Goal: Information Seeking & Learning: Learn about a topic

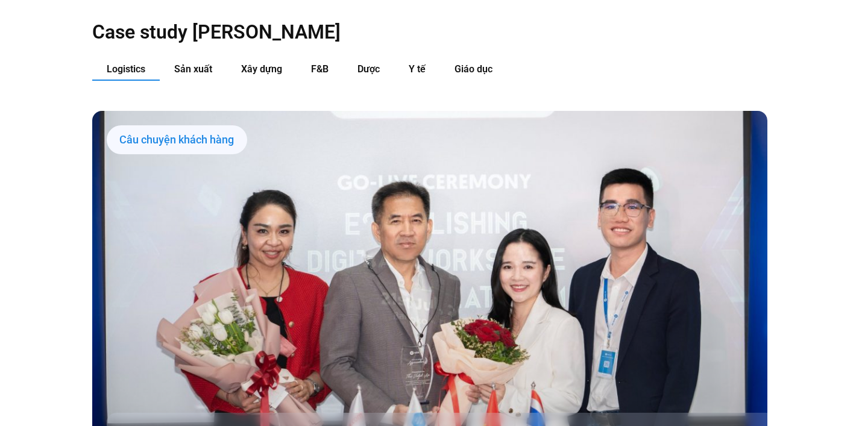
scroll to position [1129, 0]
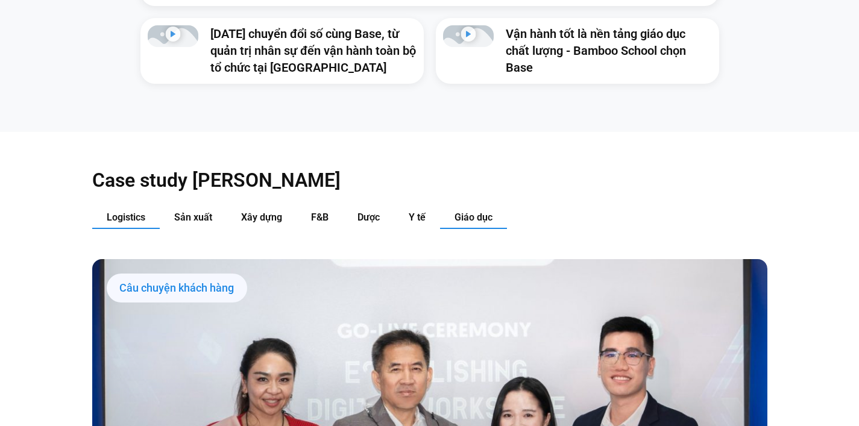
click at [464, 212] on span "Giáo dục" at bounding box center [473, 217] width 38 height 11
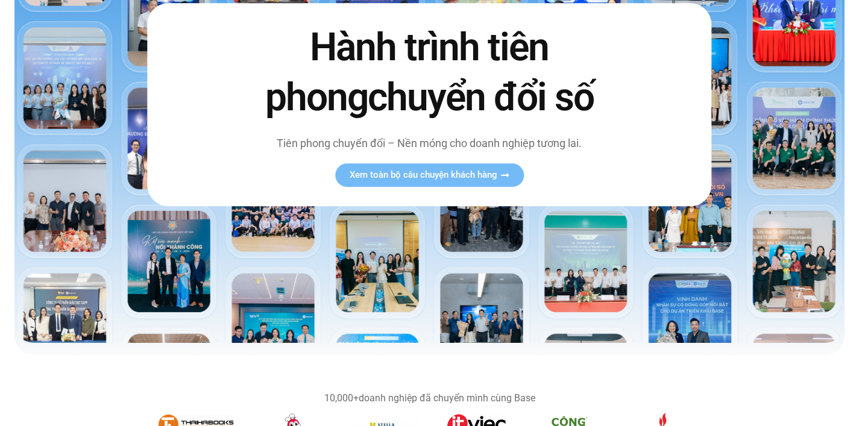
scroll to position [0, 0]
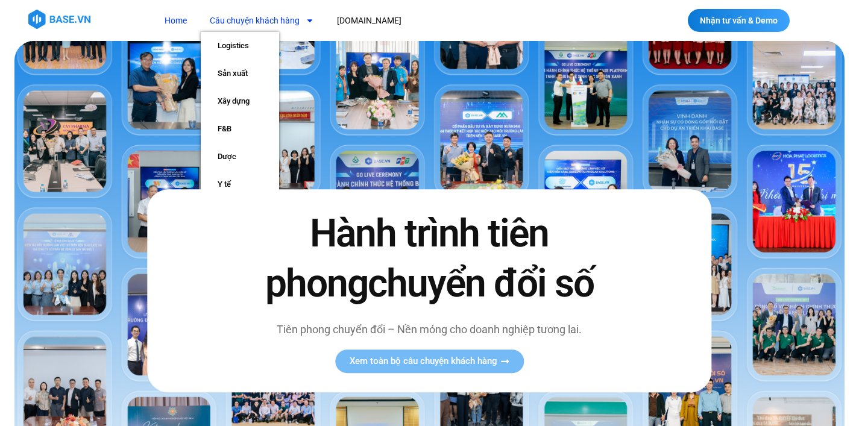
click at [272, 22] on link "Câu chuyện khách hàng" at bounding box center [262, 21] width 122 height 22
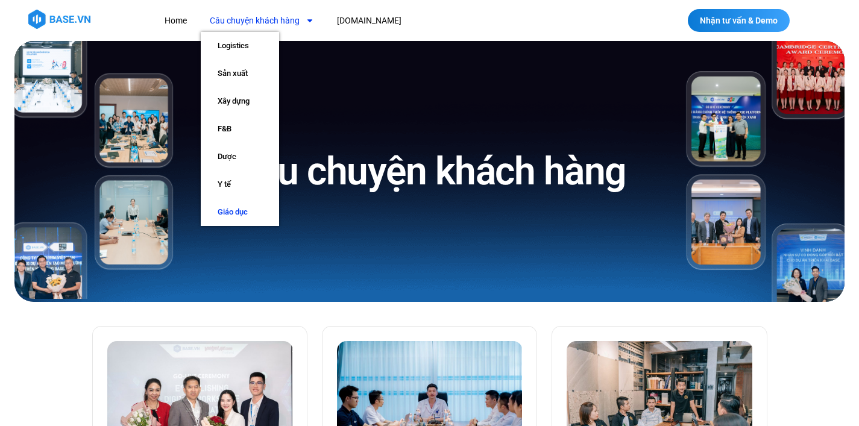
click at [245, 207] on link "Giáo dục" at bounding box center [240, 212] width 78 height 28
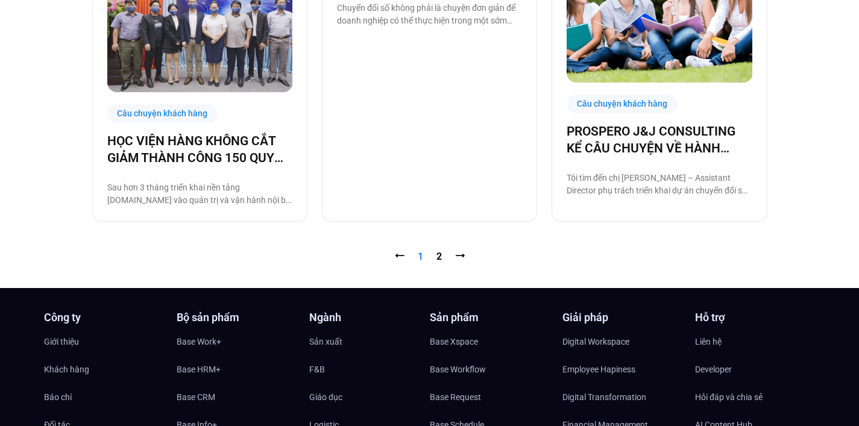
scroll to position [1354, 0]
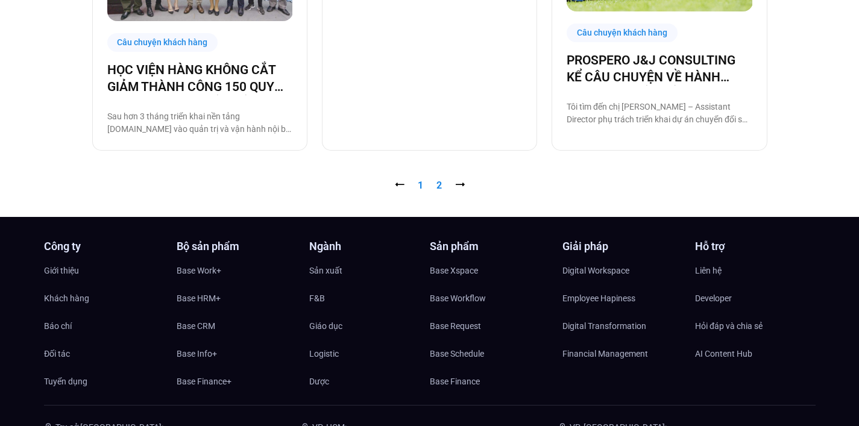
click at [440, 189] on link "Trang 2" at bounding box center [438, 185] width 5 height 11
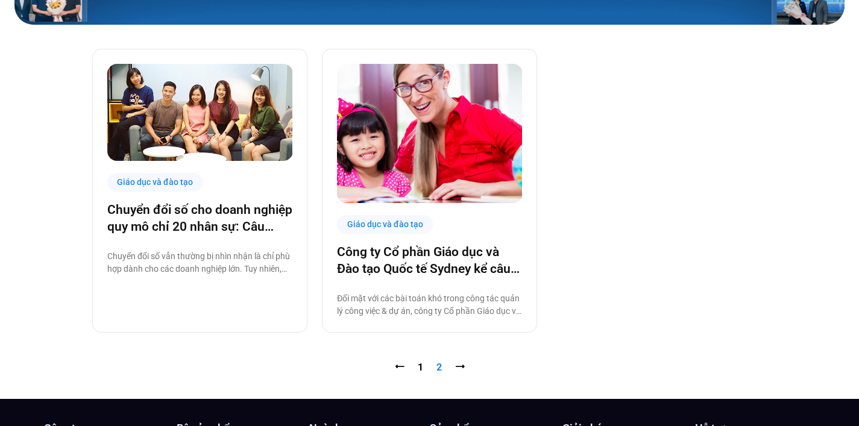
scroll to position [344, 0]
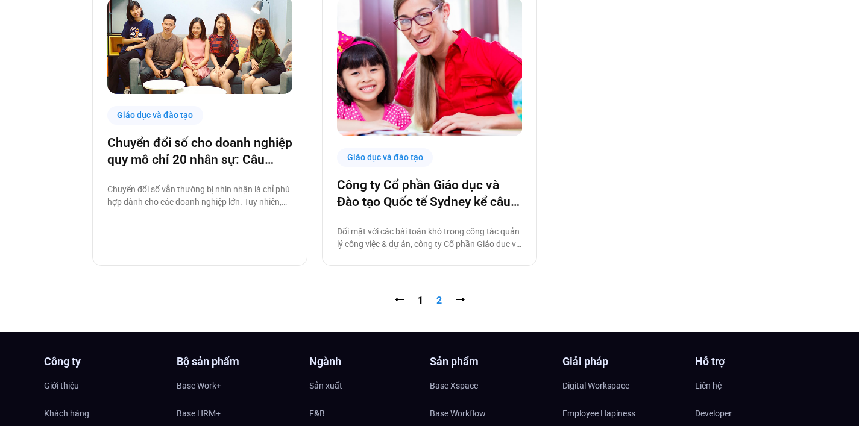
click at [415, 302] on nav "⭠ Trang 1 Trang 2 ⭢" at bounding box center [429, 300] width 675 height 14
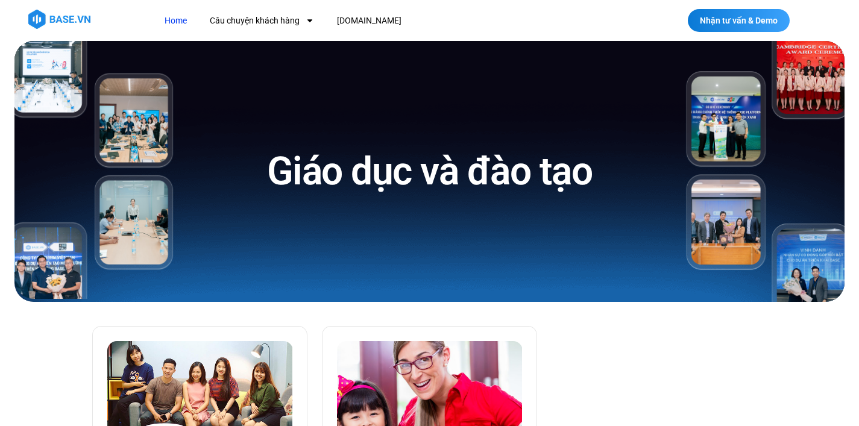
click at [177, 14] on link "Home" at bounding box center [175, 21] width 40 height 22
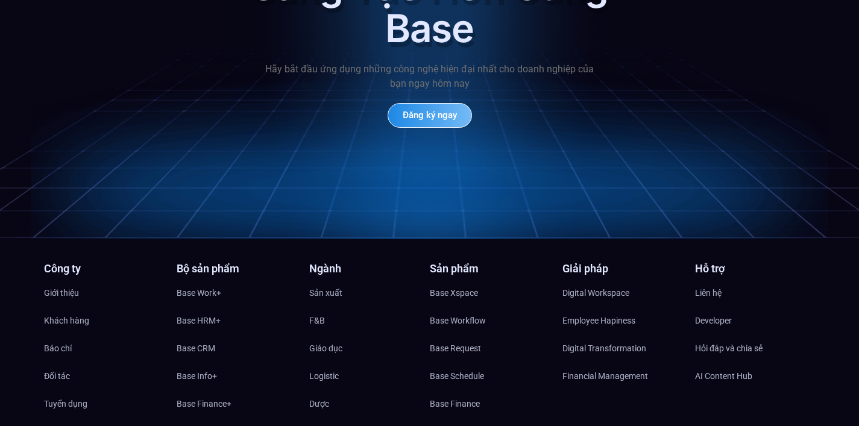
scroll to position [5800, 0]
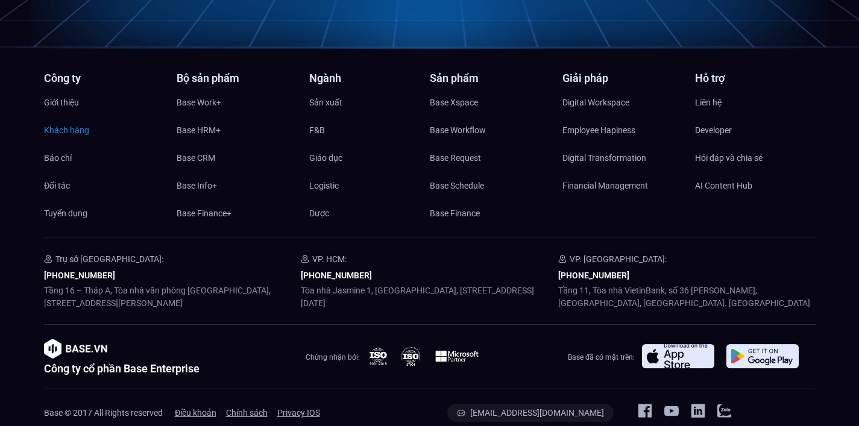
click at [67, 121] on span "Khách hàng" at bounding box center [66, 130] width 45 height 18
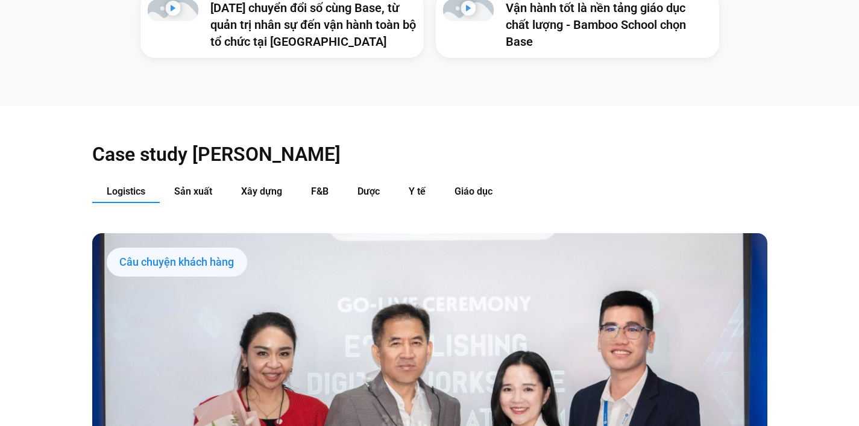
scroll to position [1165, 0]
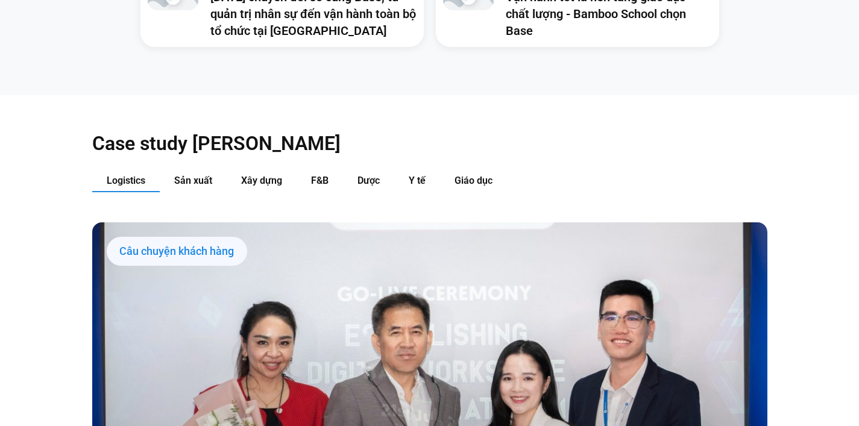
click at [474, 175] on span "Giáo dục" at bounding box center [473, 180] width 38 height 11
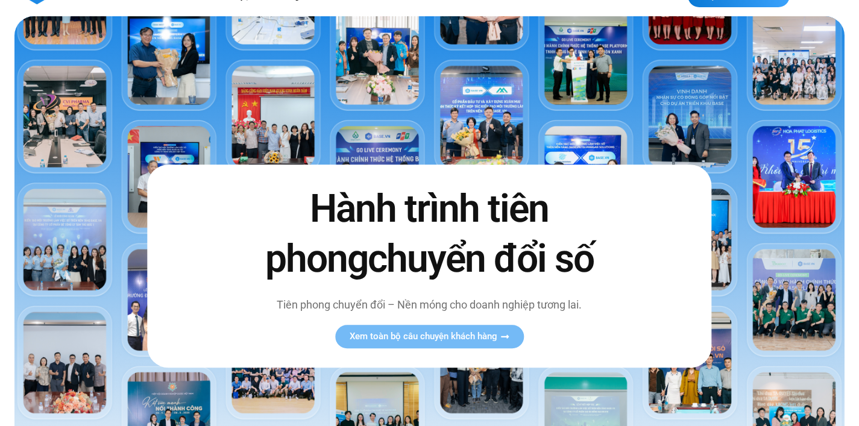
scroll to position [0, 0]
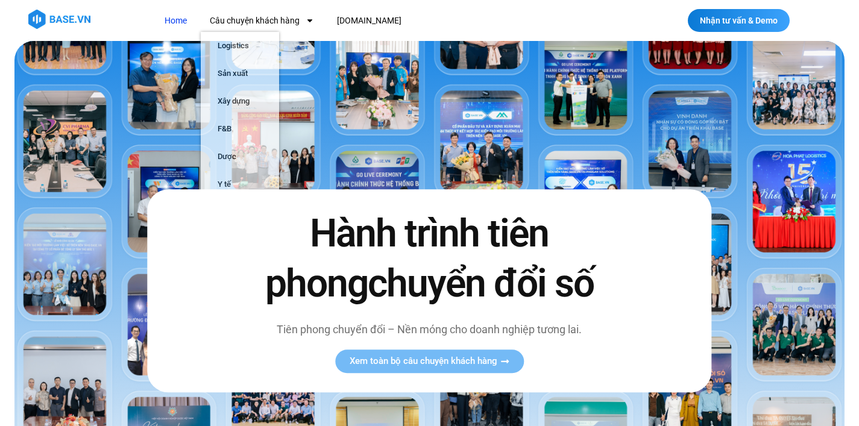
drag, startPoint x: 234, startPoint y: 199, endPoint x: 238, endPoint y: 192, distance: 8.4
click at [236, 197] on div "Hành trình tiên phong chuyển đổi số Tiên phong chuyển đổi – Nền móng cho doanh …" at bounding box center [429, 291] width 564 height 202
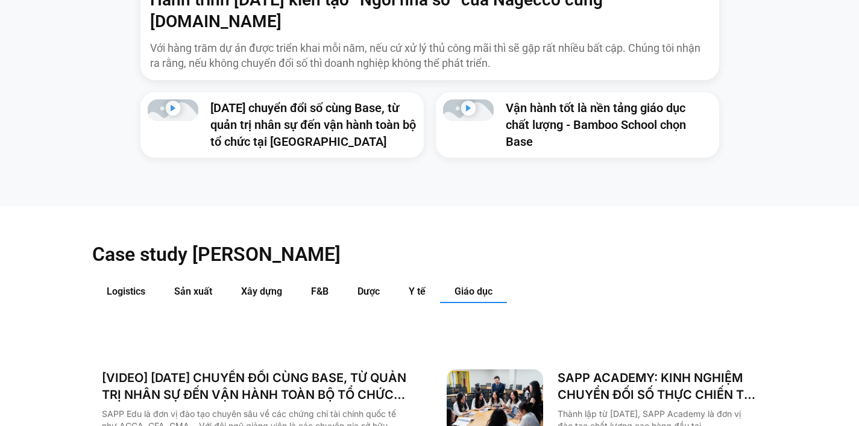
scroll to position [1285, 0]
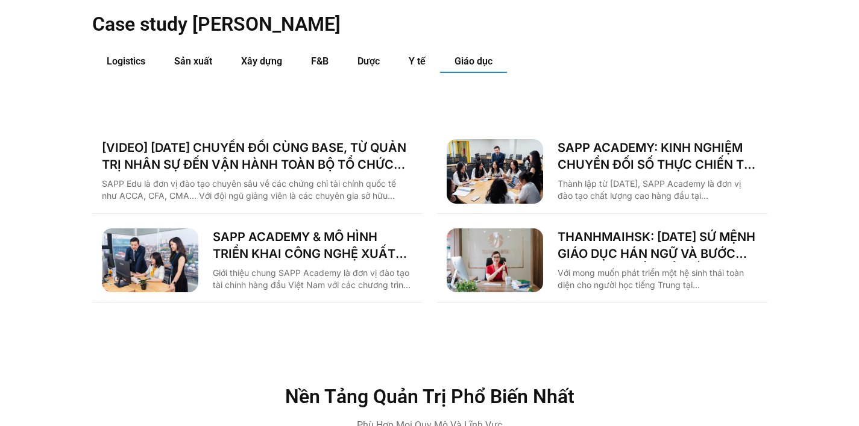
click at [484, 55] on span "Giáo dục" at bounding box center [473, 60] width 38 height 11
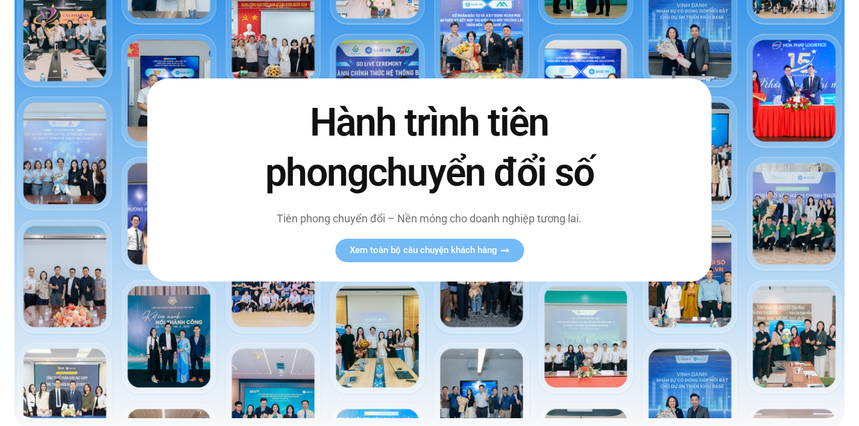
scroll to position [0, 0]
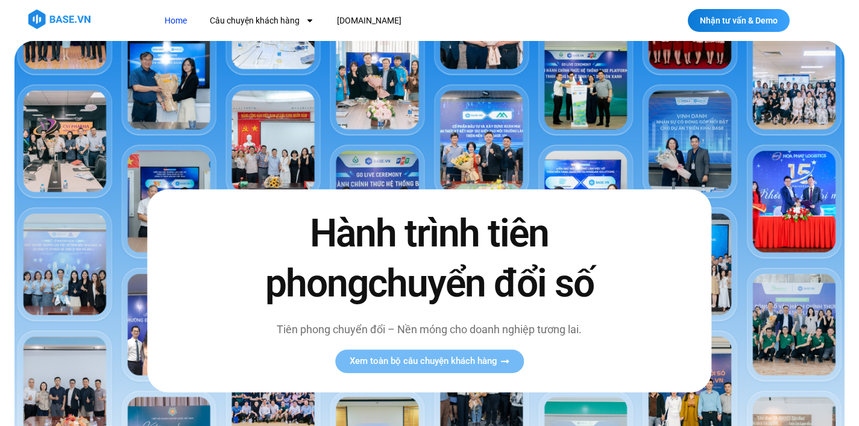
drag, startPoint x: 327, startPoint y: 317, endPoint x: 360, endPoint y: 78, distance: 241.5
click at [287, 20] on link "Câu chuyện khách hàng" at bounding box center [262, 21] width 122 height 22
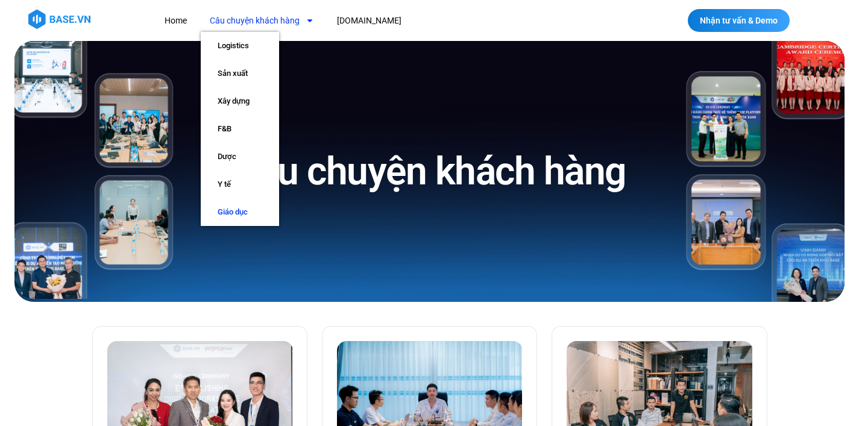
click at [231, 209] on link "Giáo dục" at bounding box center [240, 212] width 78 height 28
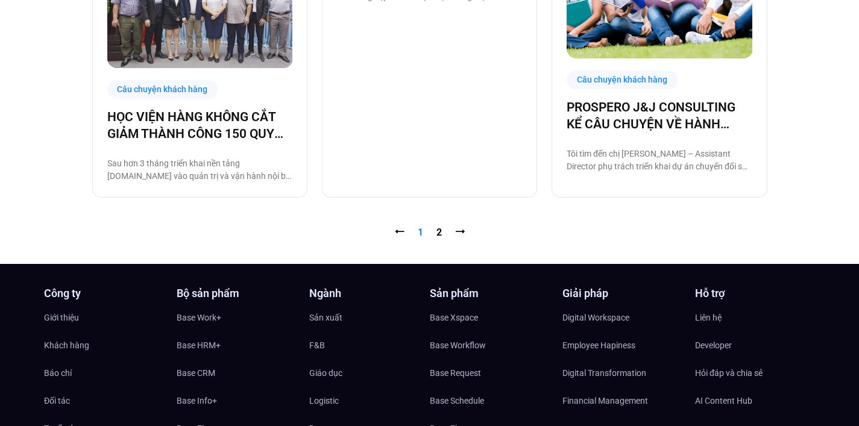
scroll to position [1267, 0]
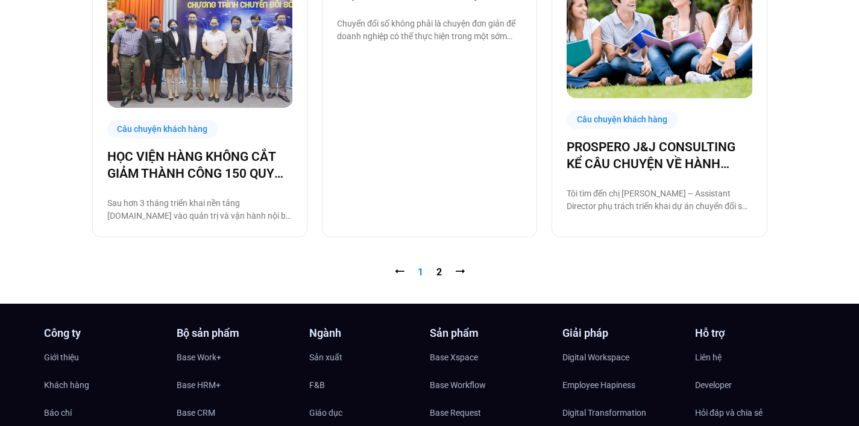
click at [442, 271] on nav "⭠ Trang 1 Trang 2 ⭢" at bounding box center [429, 272] width 675 height 14
click at [438, 274] on link "Trang 2" at bounding box center [438, 271] width 5 height 11
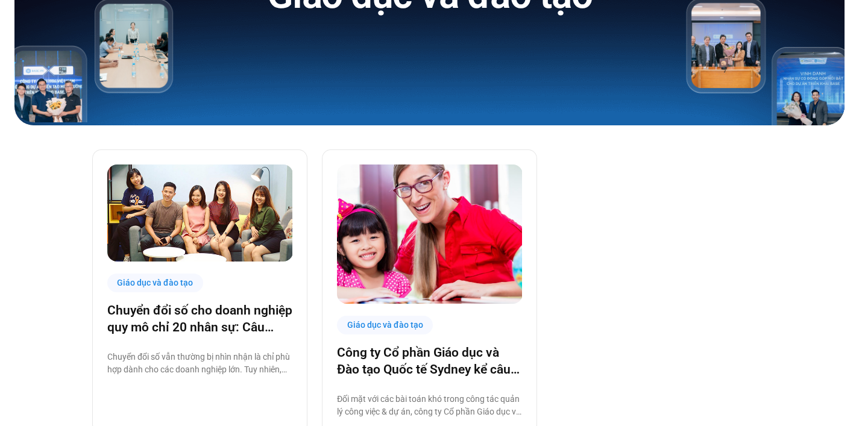
scroll to position [261, 0]
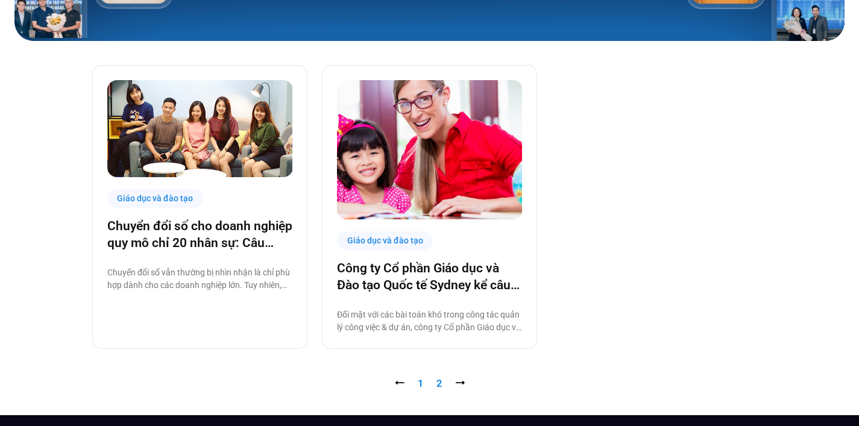
click at [421, 384] on link "Trang 1" at bounding box center [420, 383] width 5 height 11
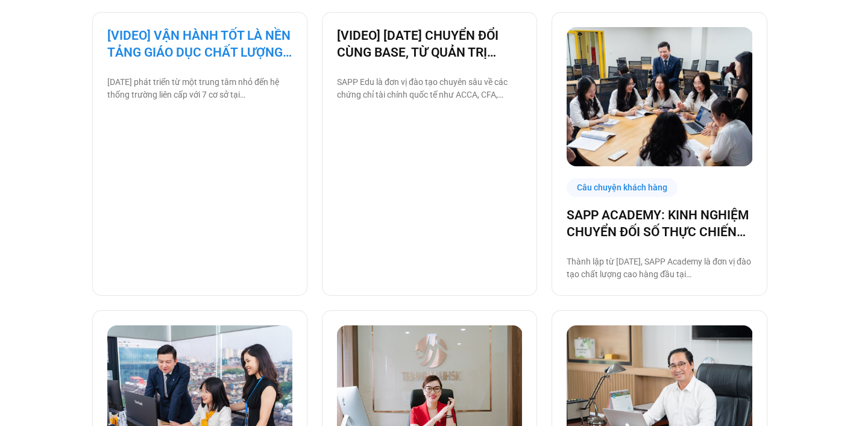
scroll to position [157, 0]
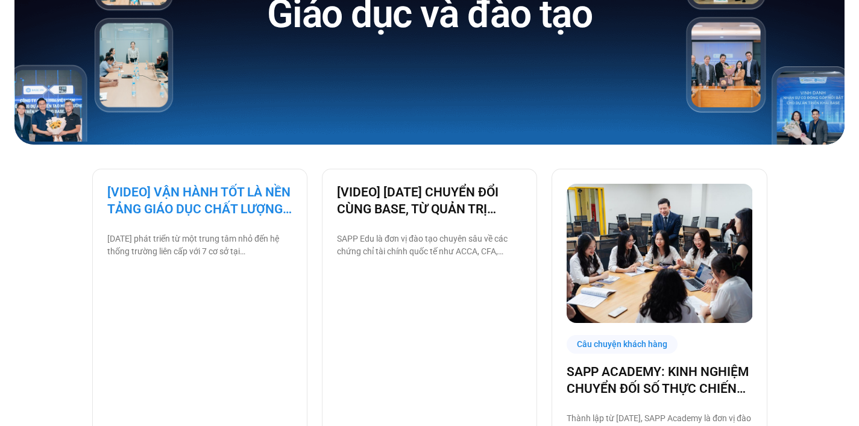
click at [197, 201] on link "[VIDEO] VẬN HÀNH TỐT LÀ NỀN TẢNG GIÁO DỤC CHẤT LƯỢNG – BAMBOO SCHOOL CHỌN BASE" at bounding box center [199, 201] width 185 height 34
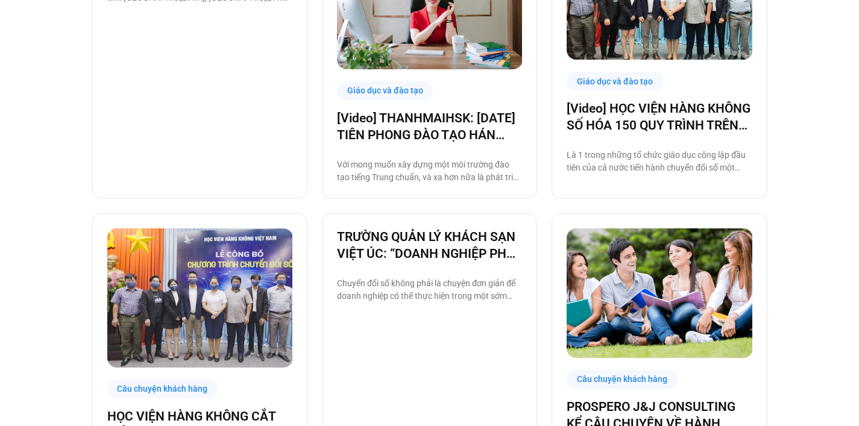
scroll to position [847, 0]
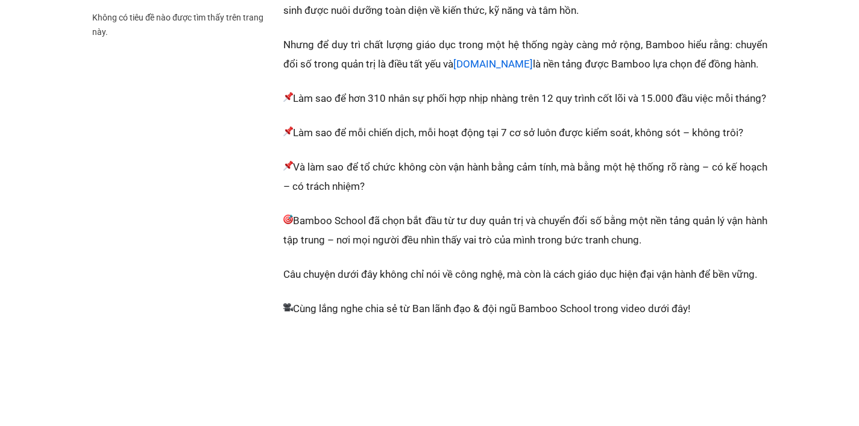
scroll to position [293, 0]
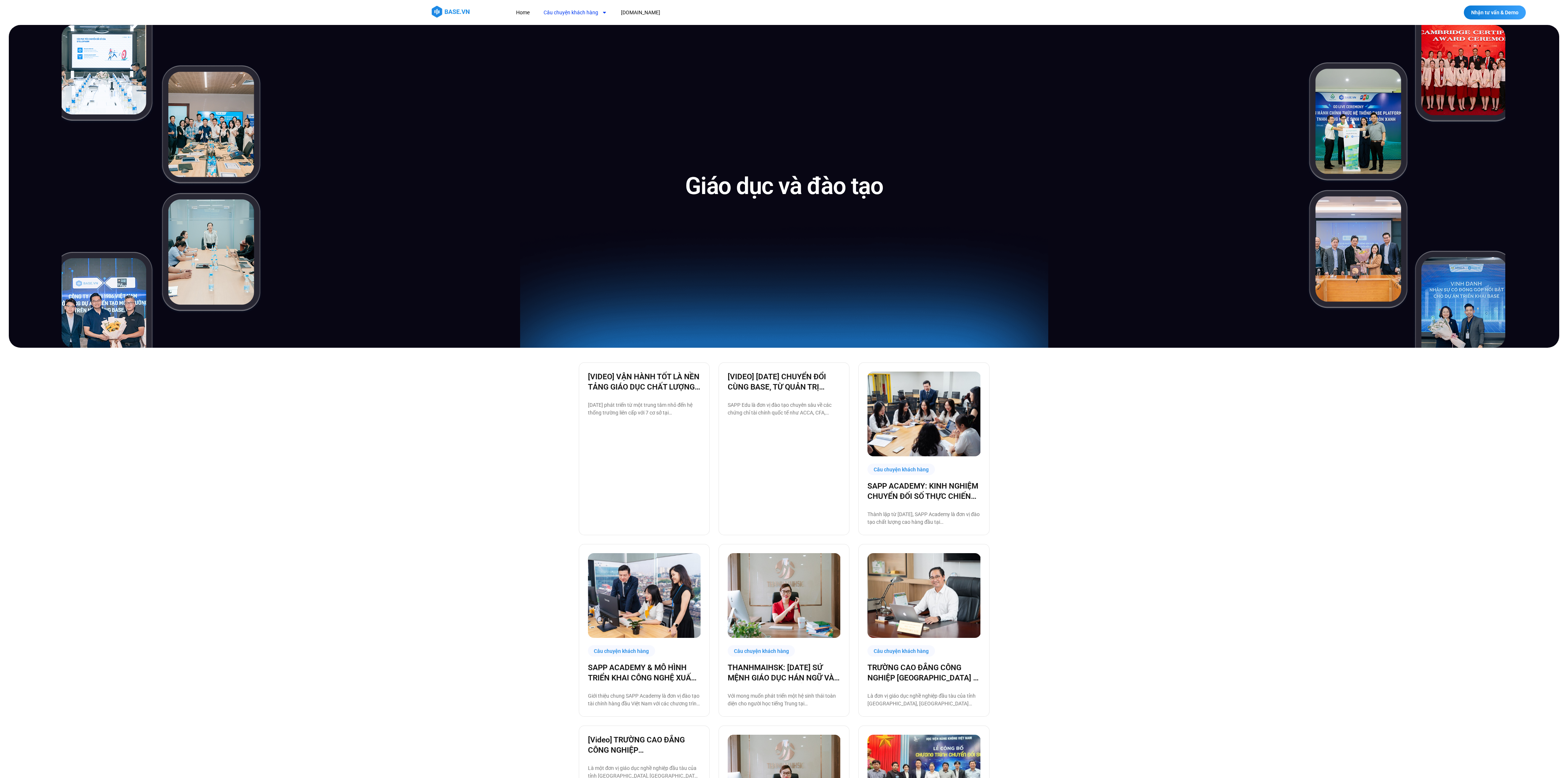
drag, startPoint x: 591, startPoint y: 13, endPoint x: 587, endPoint y: 18, distance: 6.4
click at [522, 13] on link "Câu chuyện khách hàng" at bounding box center [575, 13] width 74 height 13
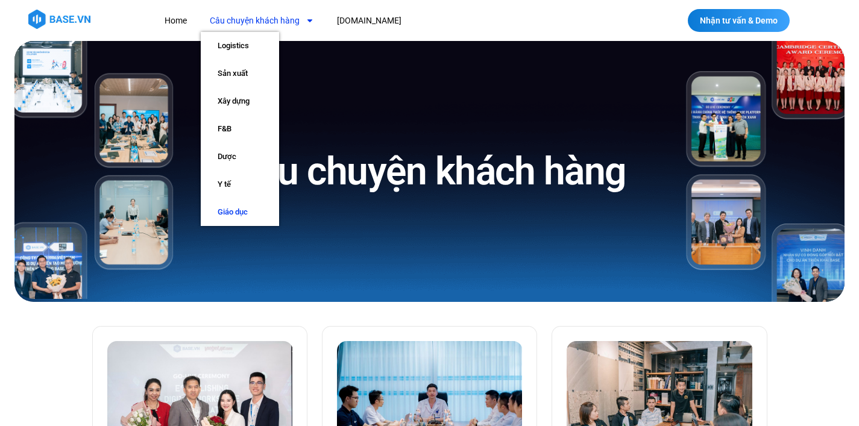
click at [237, 210] on link "Giáo dục" at bounding box center [240, 212] width 78 height 28
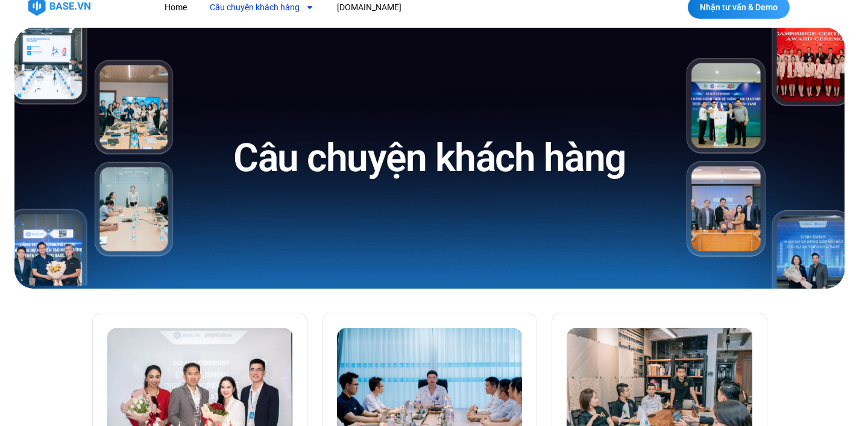
scroll to position [240, 0]
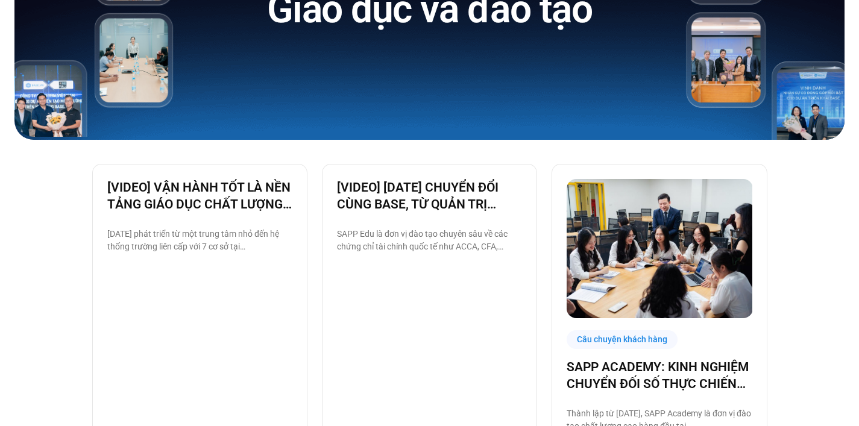
scroll to position [251, 0]
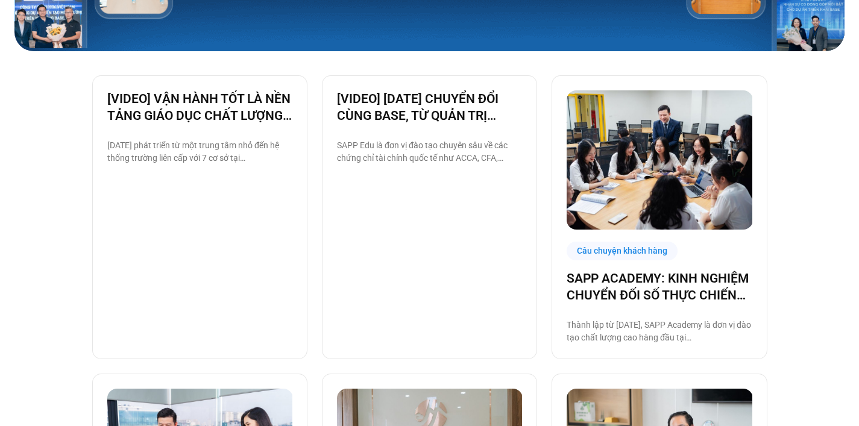
click at [436, 279] on div "[VIDEO] 5 NĂM CHUYỂN ĐỔI CÙNG BASE, TỪ QUẢN TRỊ NHÂN SỰ ĐẾN VẬN HÀNH TOÀN BỘ TỔ…" at bounding box center [429, 217] width 185 height 254
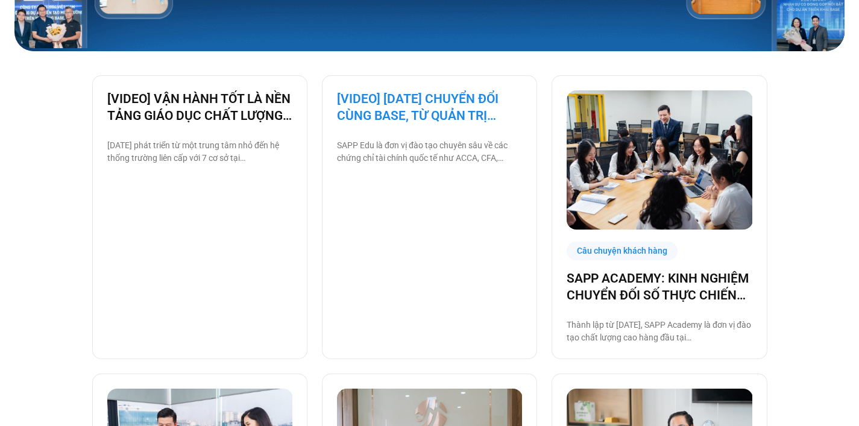
click at [397, 96] on link "[VIDEO] [DATE] CHUYỂN ĐỔI CÙNG BASE, TỪ QUẢN TRỊ NHÂN SỰ ĐẾN VẬN HÀNH TOÀN BỘ T…" at bounding box center [429, 107] width 185 height 34
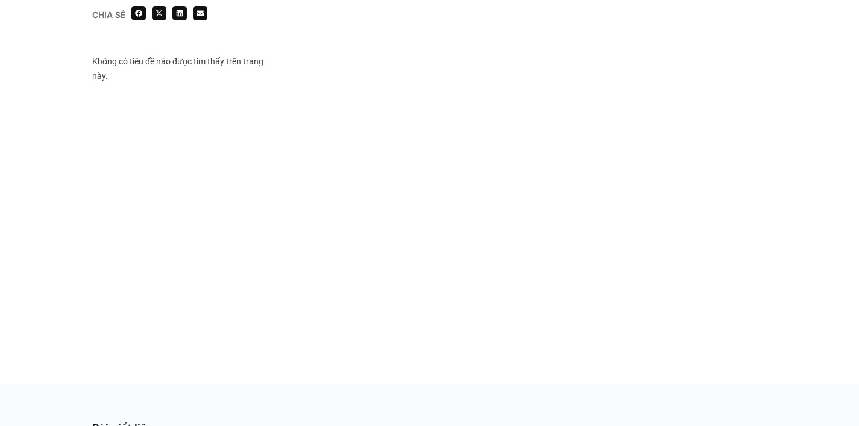
scroll to position [813, 0]
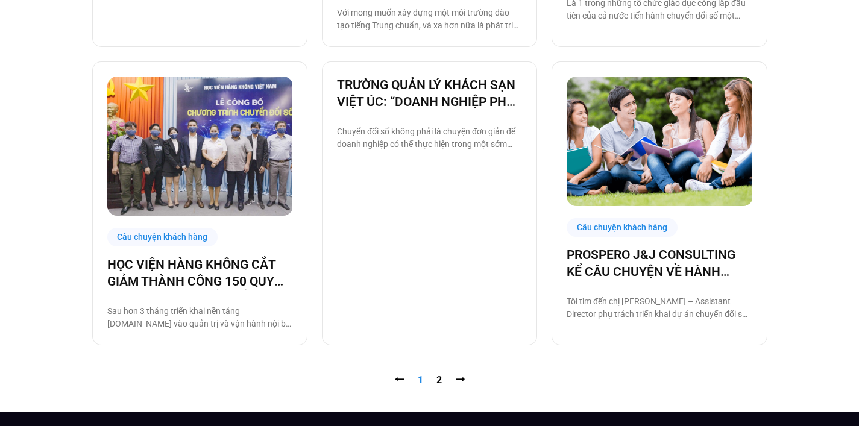
scroll to position [1293, 0]
